Goal: Task Accomplishment & Management: Manage account settings

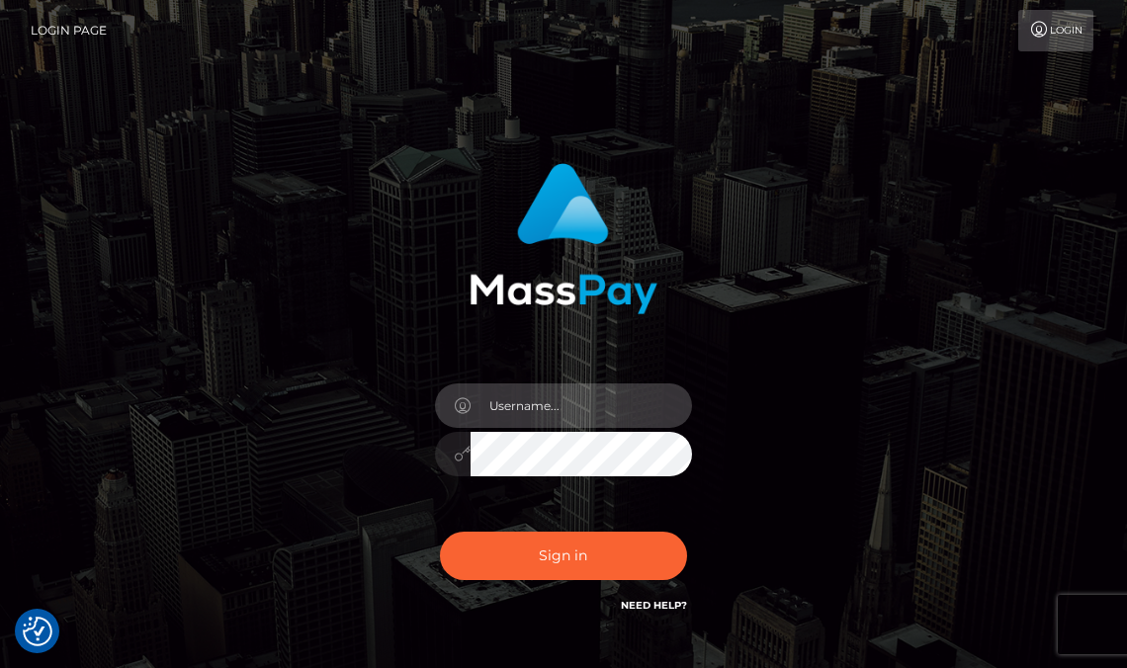
click at [565, 400] on input "text" at bounding box center [581, 406] width 221 height 44
type input "loganl"
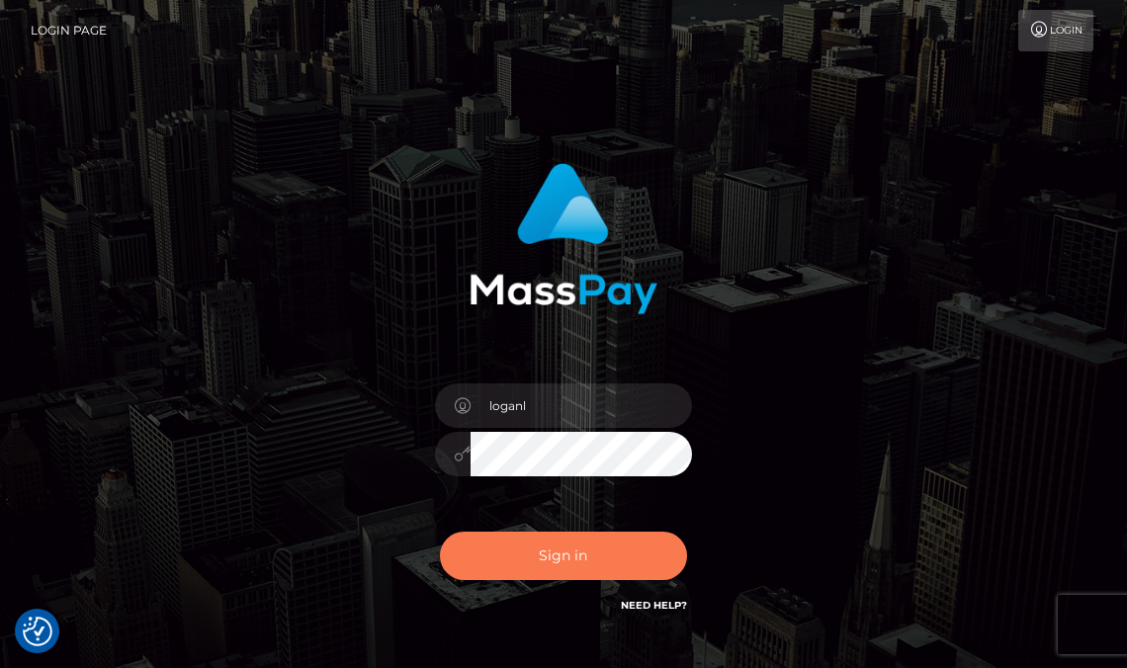
click at [556, 556] on button "Sign in" at bounding box center [563, 556] width 247 height 48
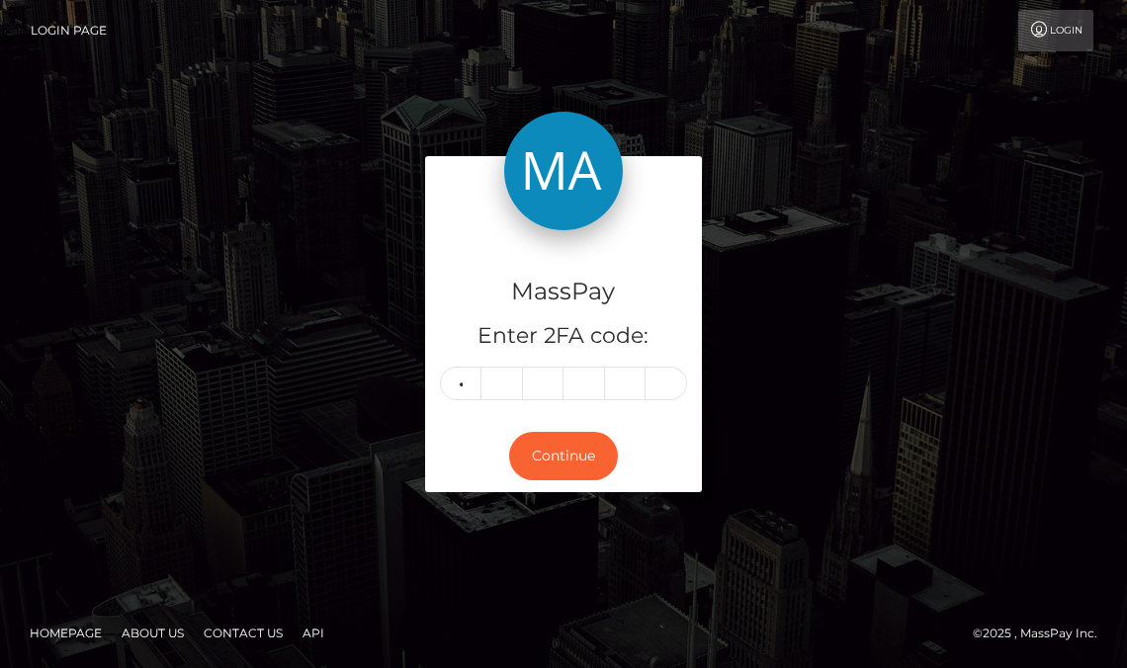
type input "3"
type input "6"
type input "9"
type input "4"
type input "1"
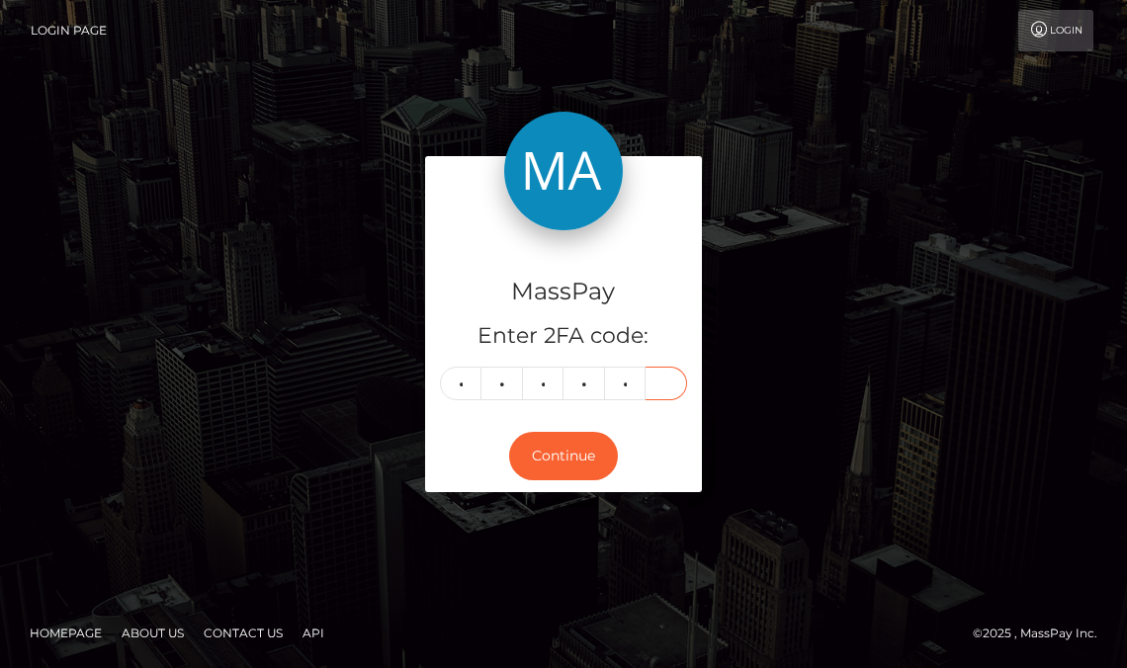
type input "8"
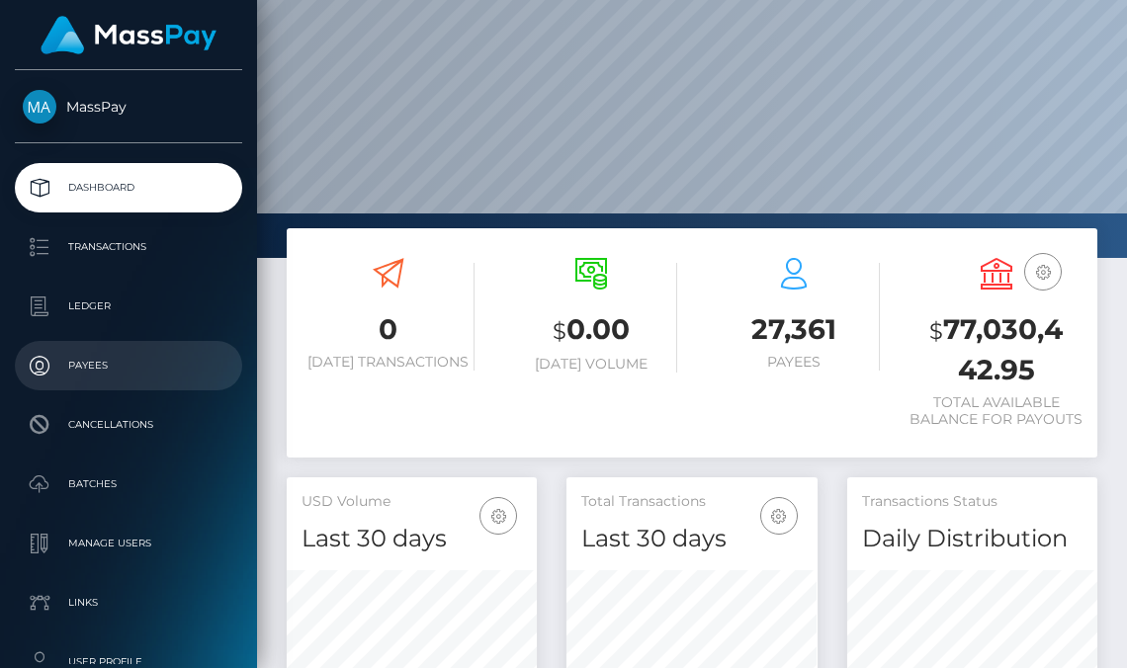
scroll to position [119, 0]
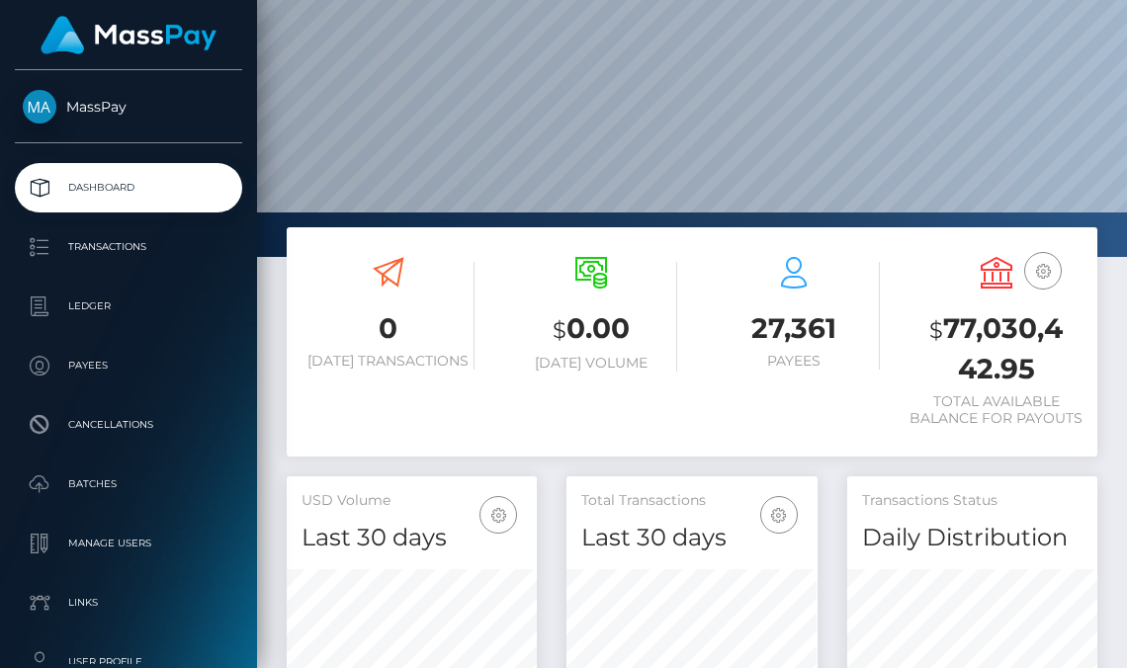
click at [274, 446] on div "0 Today Transactions $ 0.00 Today Volume 27,361 Payees $" at bounding box center [692, 351] width 840 height 249
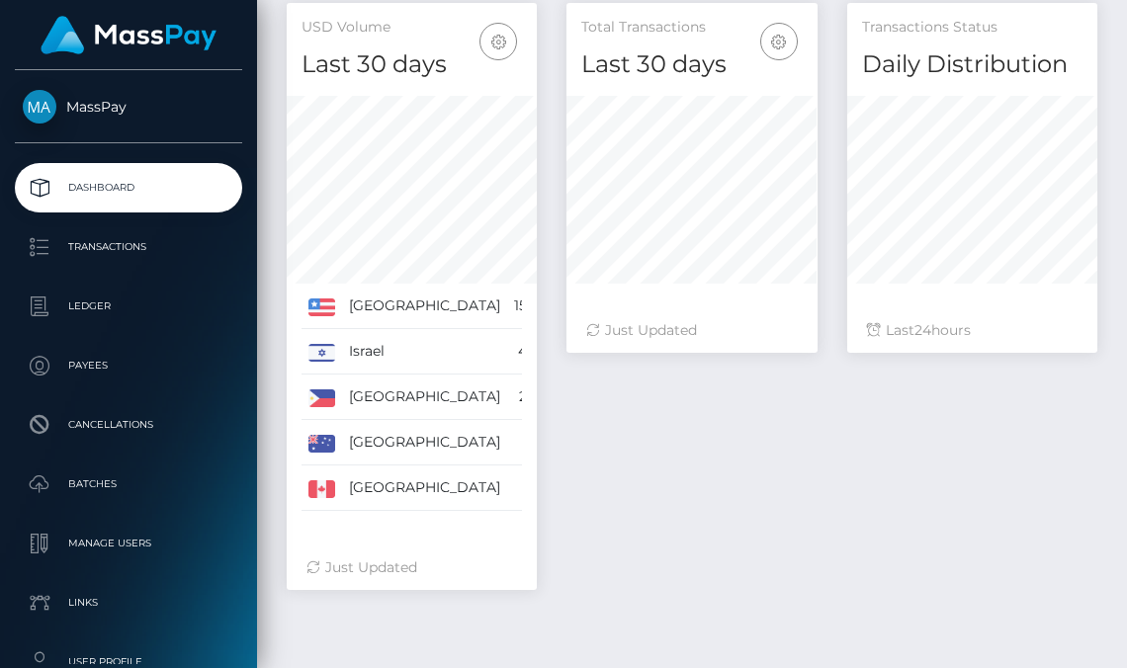
scroll to position [652, 0]
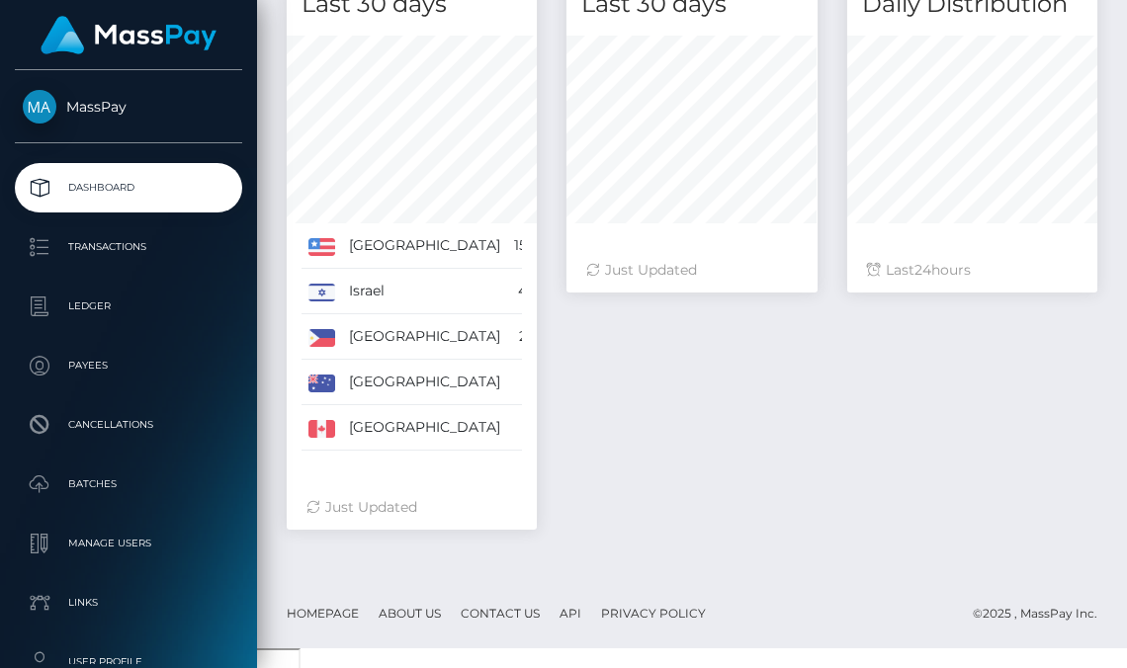
click at [211, 219] on ul "Dashboard Transactions Ledger Payees Cancellations Batches Links" at bounding box center [128, 543] width 257 height 761
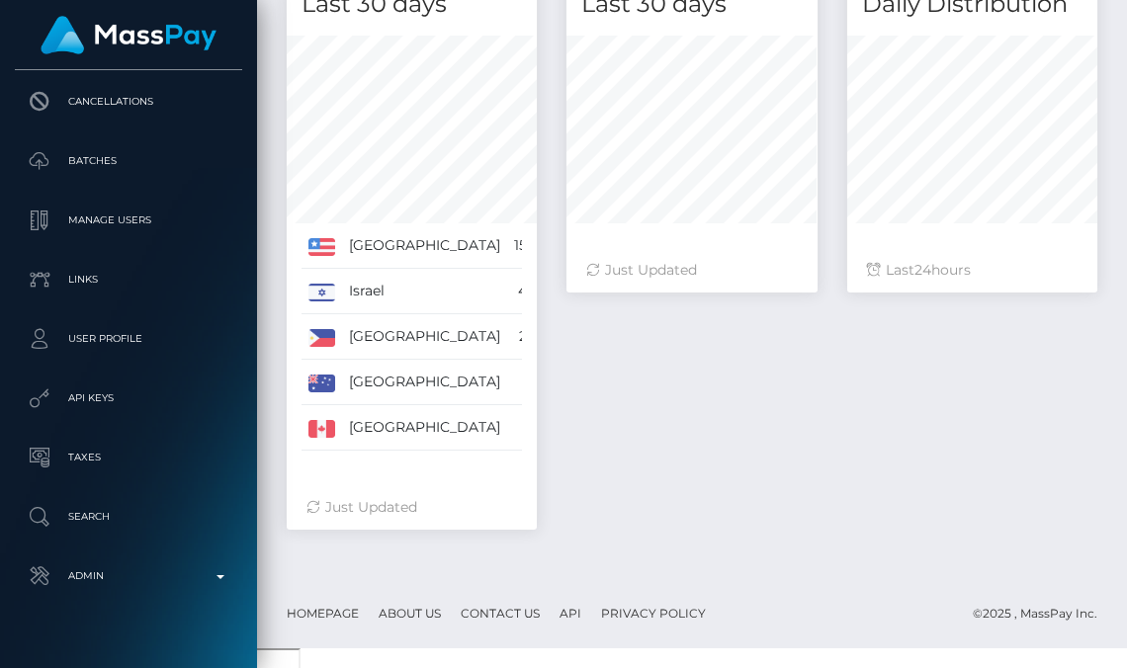
scroll to position [317, 0]
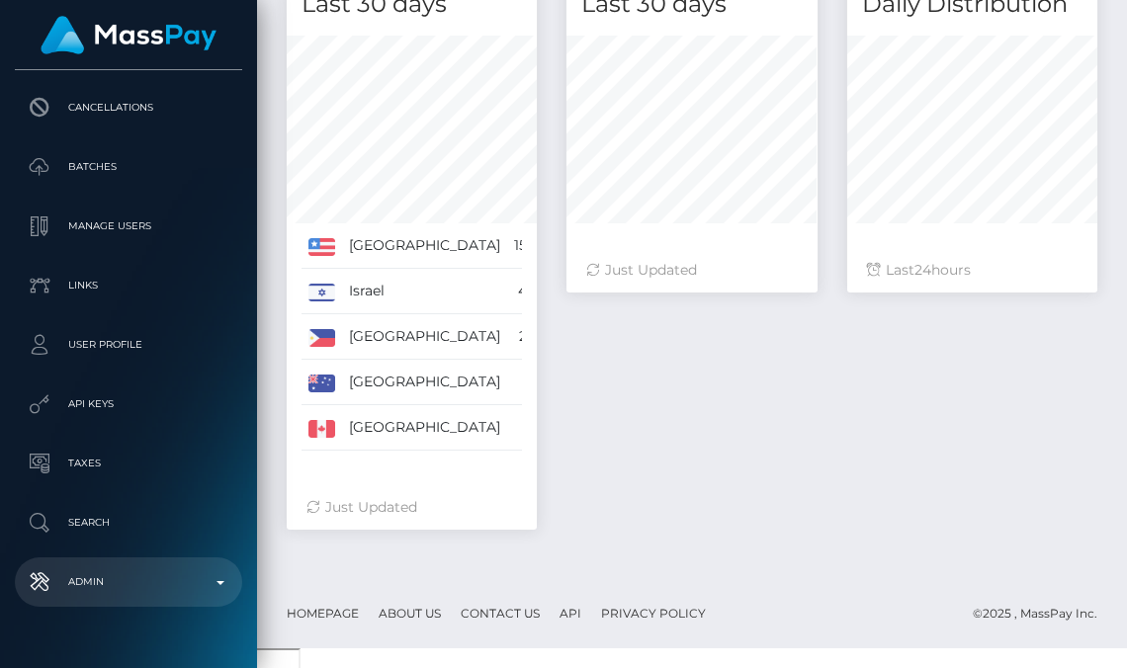
click at [221, 592] on p "Admin" at bounding box center [129, 582] width 212 height 30
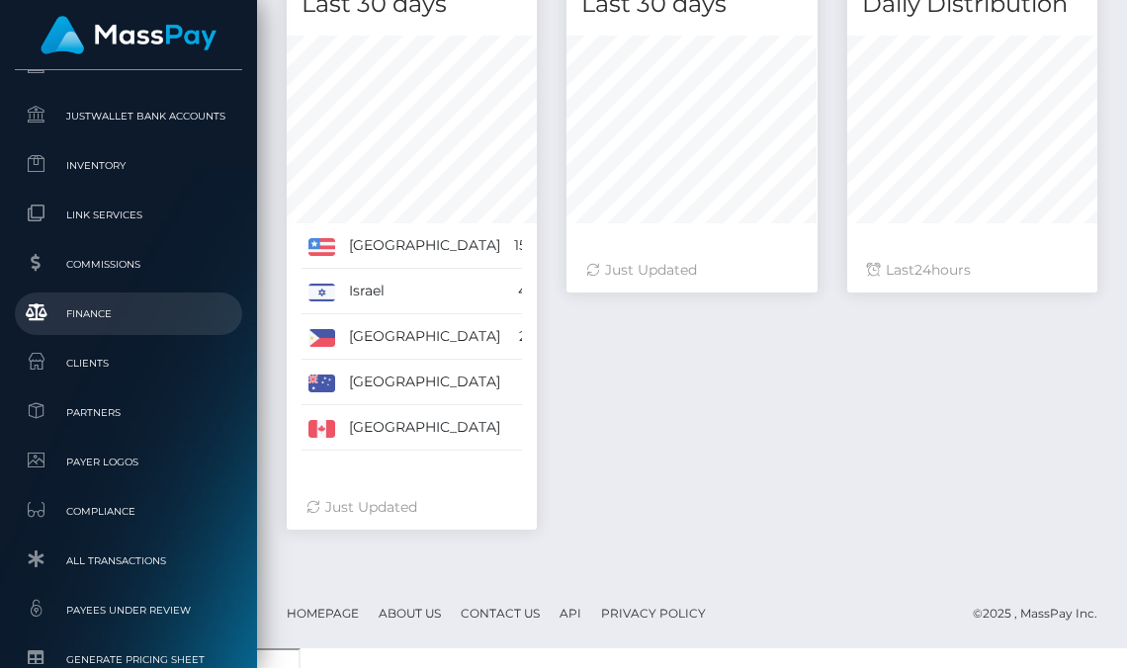
scroll to position [1227, 0]
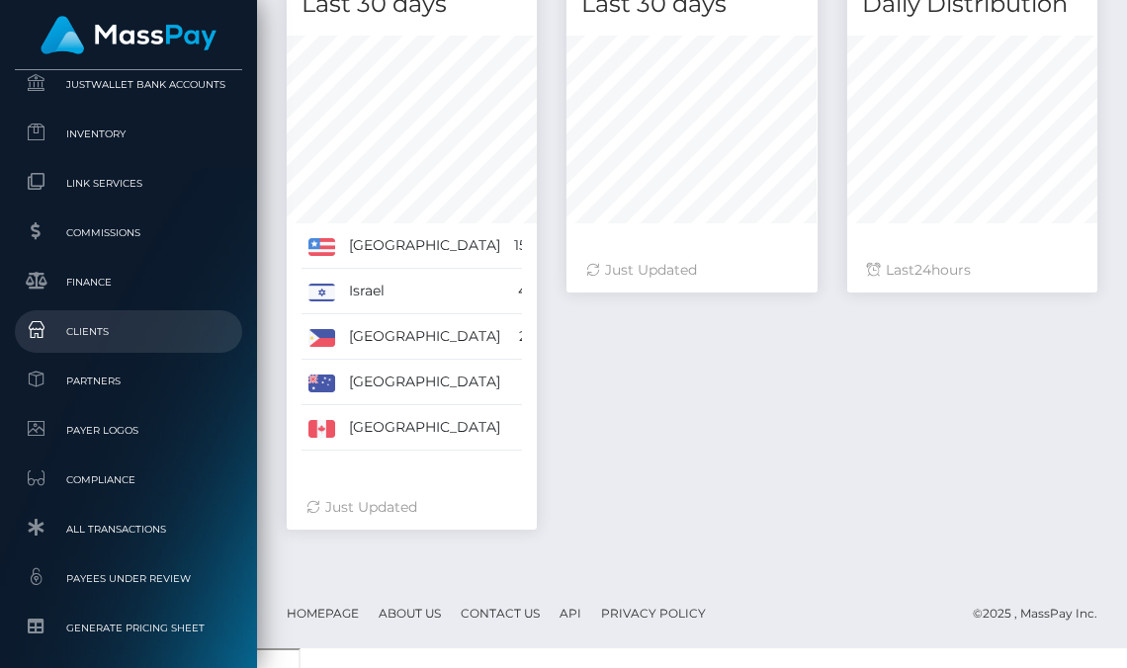
click at [79, 337] on span "Clients" at bounding box center [129, 331] width 212 height 23
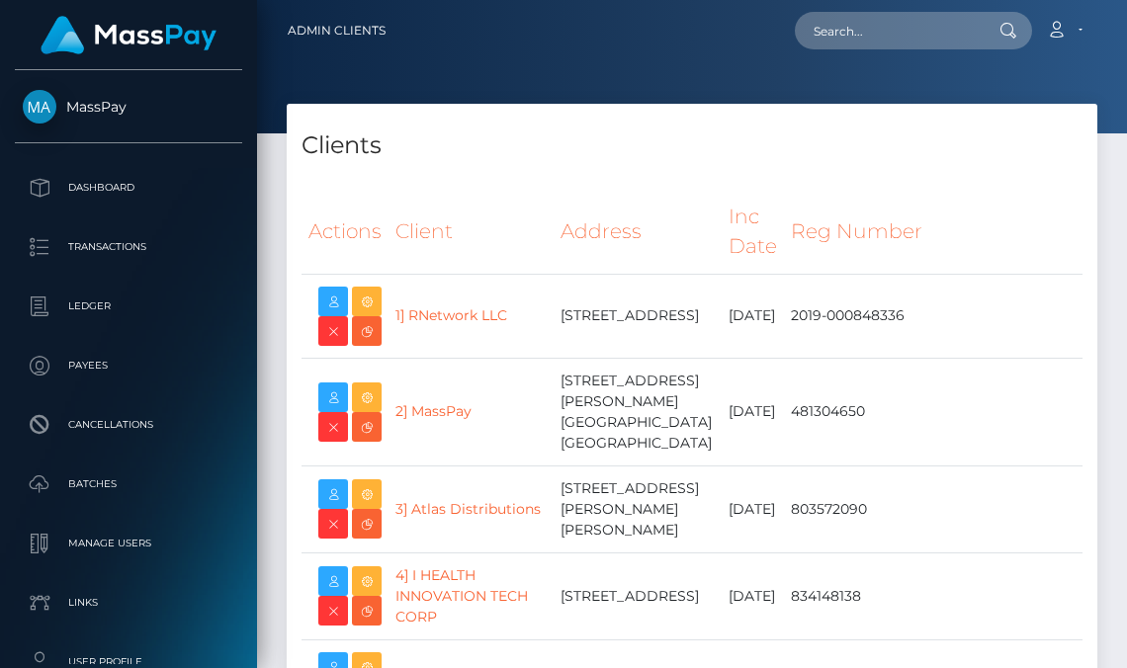
select select "223"
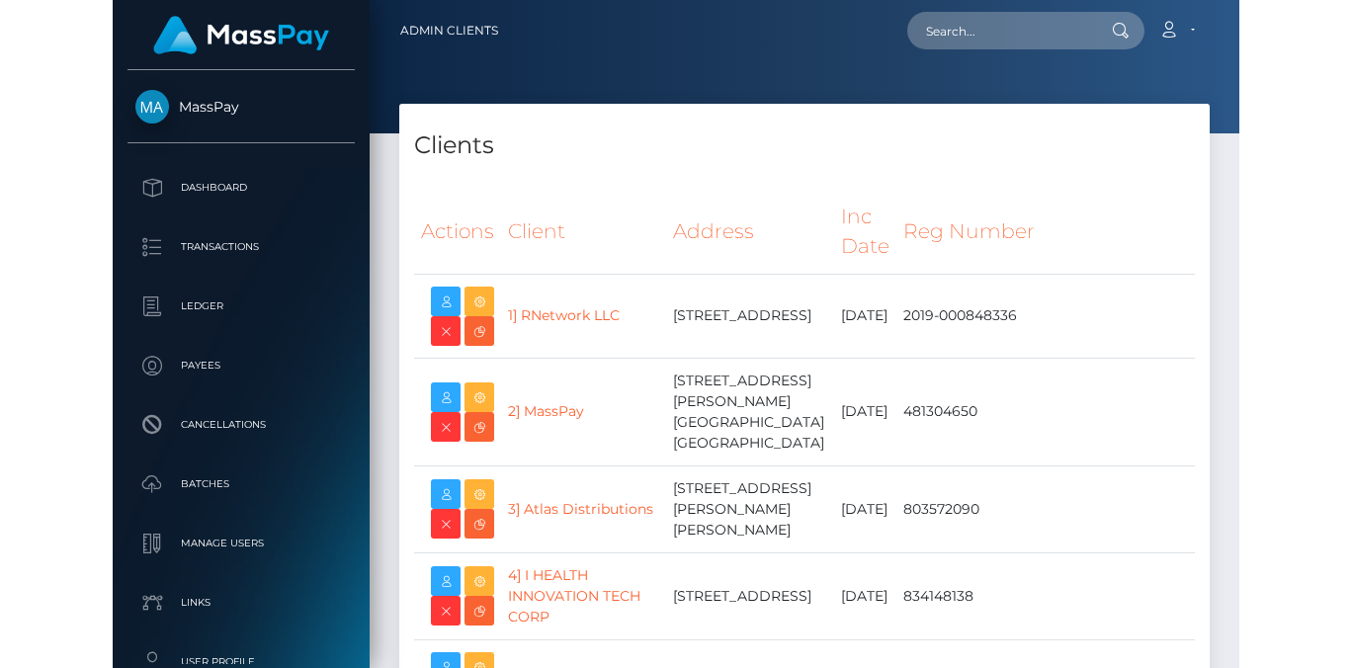
scroll to position [32131, 0]
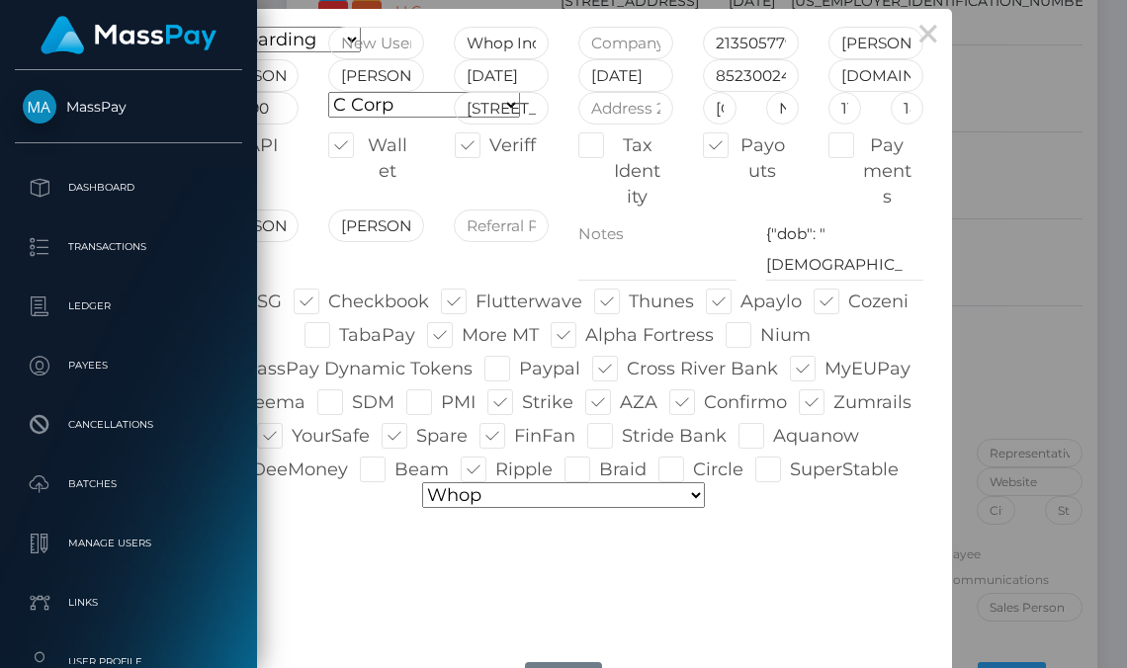
click at [735, 540] on div "Onboarding Live Design Partner Internal Deactivated Declined Whop Inc 213505779…" at bounding box center [563, 330] width 749 height 606
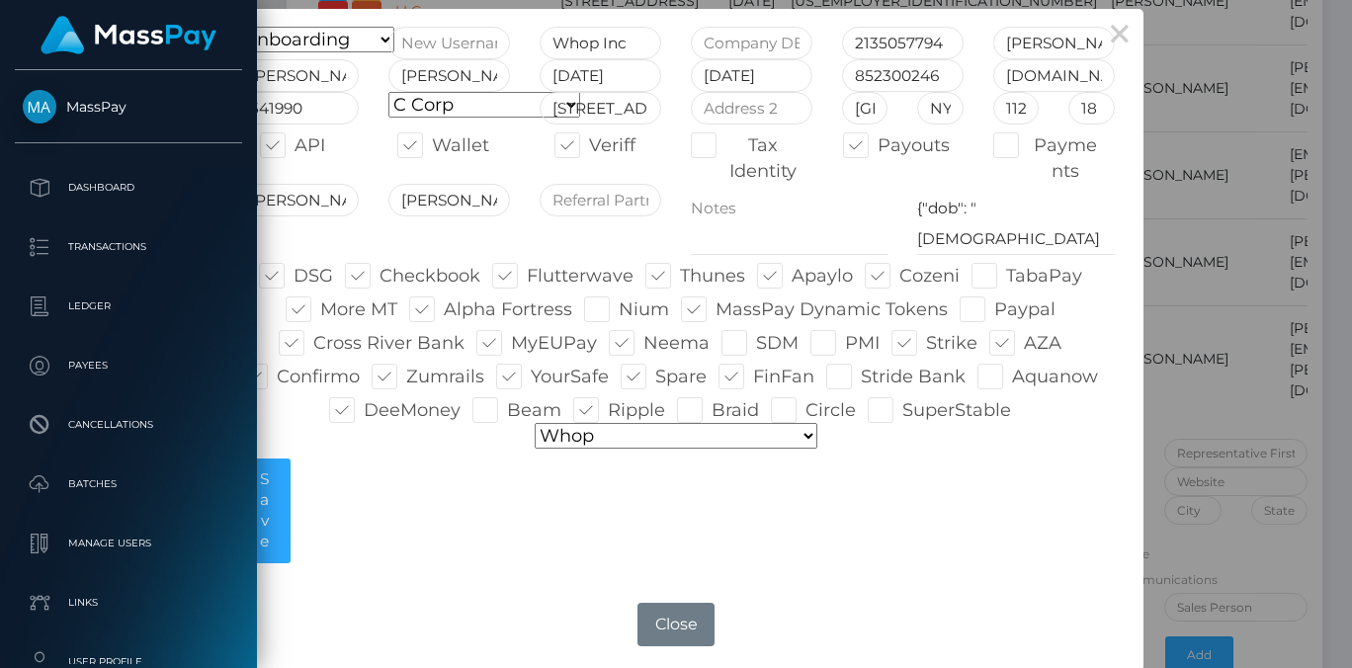
click at [802, 435] on select "Default pricing Zero Fees WowVegas Whop VSMedia Promotion Unlockt.json Tilia Th…" at bounding box center [676, 436] width 283 height 26
click at [712, 431] on select "Default pricing Zero Fees WowVegas Whop VSMedia Promotion Unlockt.json Tilia Th…" at bounding box center [676, 436] width 283 height 26
select select "pricing configurations/pricing config centerfold"
click at [683, 546] on div "Onboarding Live Design Partner Internal Deactivated Declined Whop Inc 213505779…" at bounding box center [676, 300] width 908 height 547
click at [694, 510] on div "Onboarding Live Design Partner Internal Deactivated Declined Whop Inc 213505779…" at bounding box center [676, 300] width 908 height 547
